Goal: Task Accomplishment & Management: Manage account settings

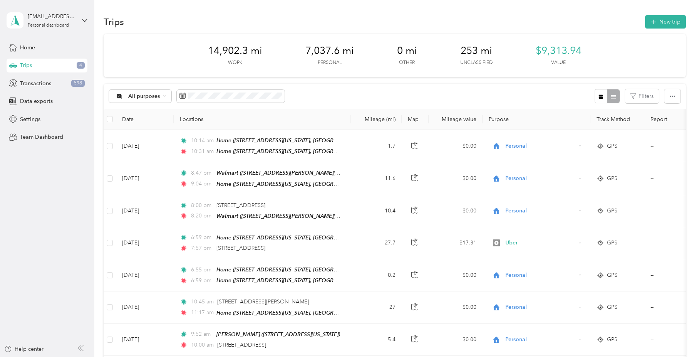
scroll to position [39, 0]
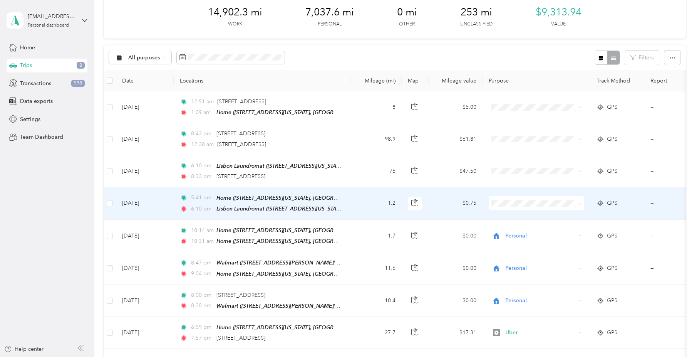
click at [517, 232] on li "Personal" at bounding box center [537, 227] width 96 height 13
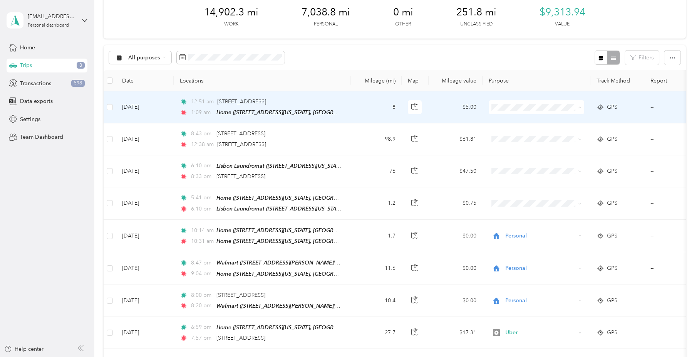
click at [518, 136] on span "Personal" at bounding box center [543, 135] width 71 height 8
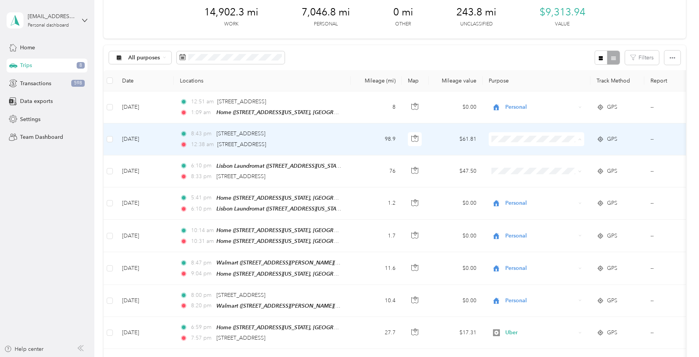
click at [530, 195] on span "Uber" at bounding box center [543, 194] width 71 height 8
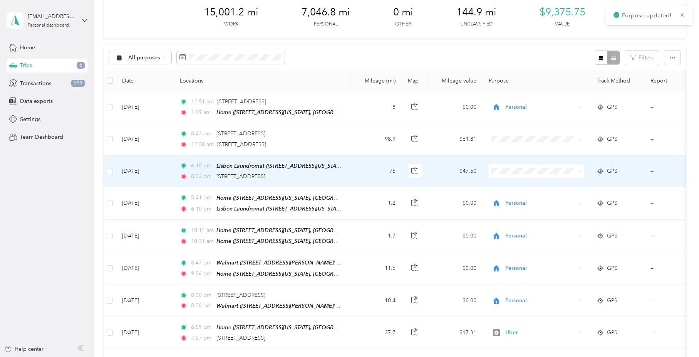
click at [521, 215] on li "Doordash" at bounding box center [537, 211] width 96 height 13
